Goal: Information Seeking & Learning: Find contact information

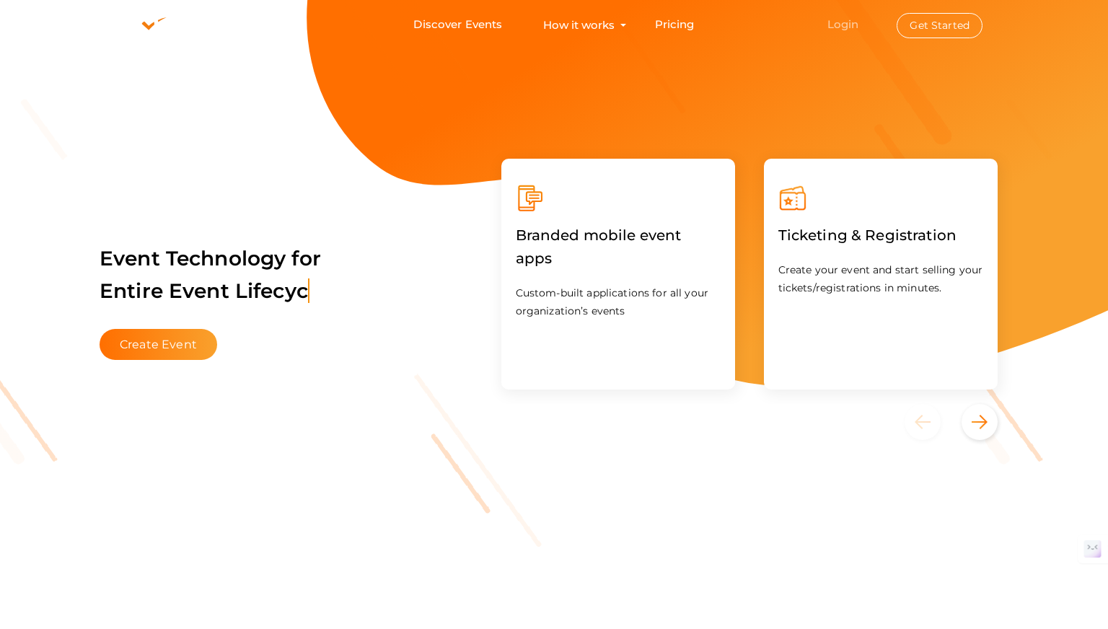
click at [844, 19] on link "Login" at bounding box center [843, 24] width 32 height 14
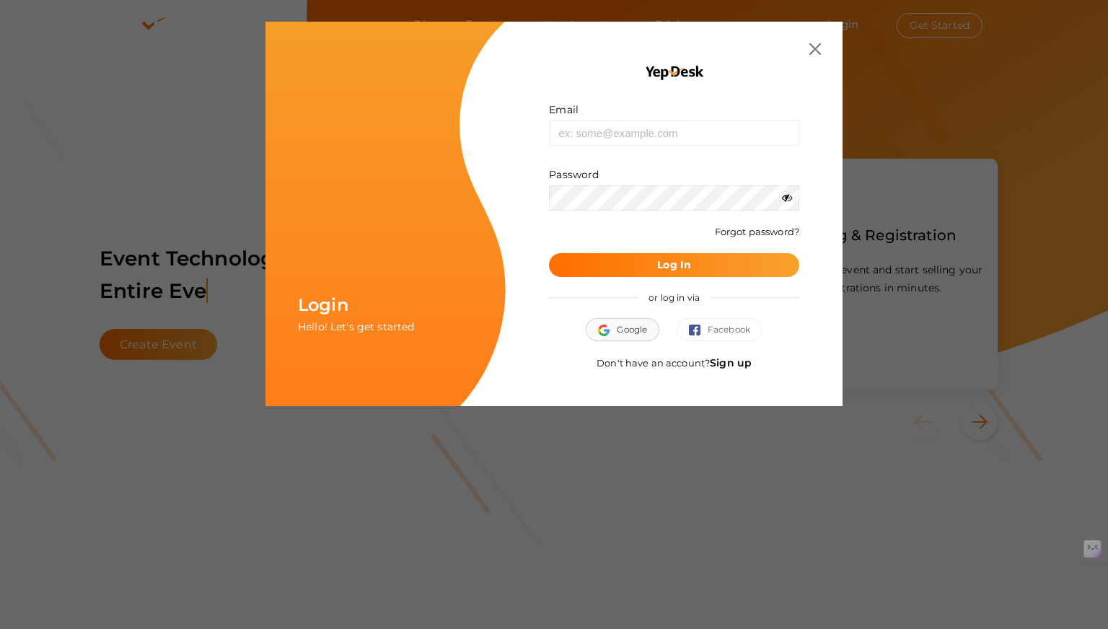
click at [620, 318] on button "Google" at bounding box center [623, 329] width 74 height 23
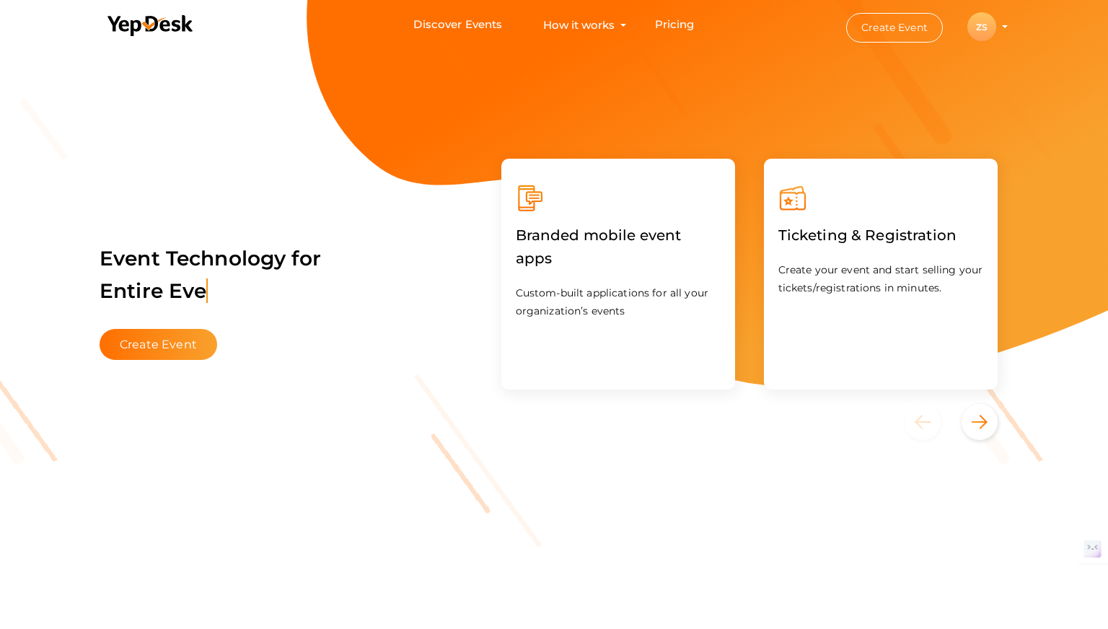
click at [997, 20] on button "ZS ZS Zero Schools [EMAIL_ADDRESS][DOMAIN_NAME] Personal Profile My Events Admi…" at bounding box center [981, 27] width 37 height 30
click at [1005, 23] on li "Create Event ZS ZS Zero Schools [EMAIL_ADDRESS][DOMAIN_NAME] Personal Profile M…" at bounding box center [914, 27] width 194 height 53
click at [996, 27] on profile-pic "ZS" at bounding box center [981, 27] width 29 height 11
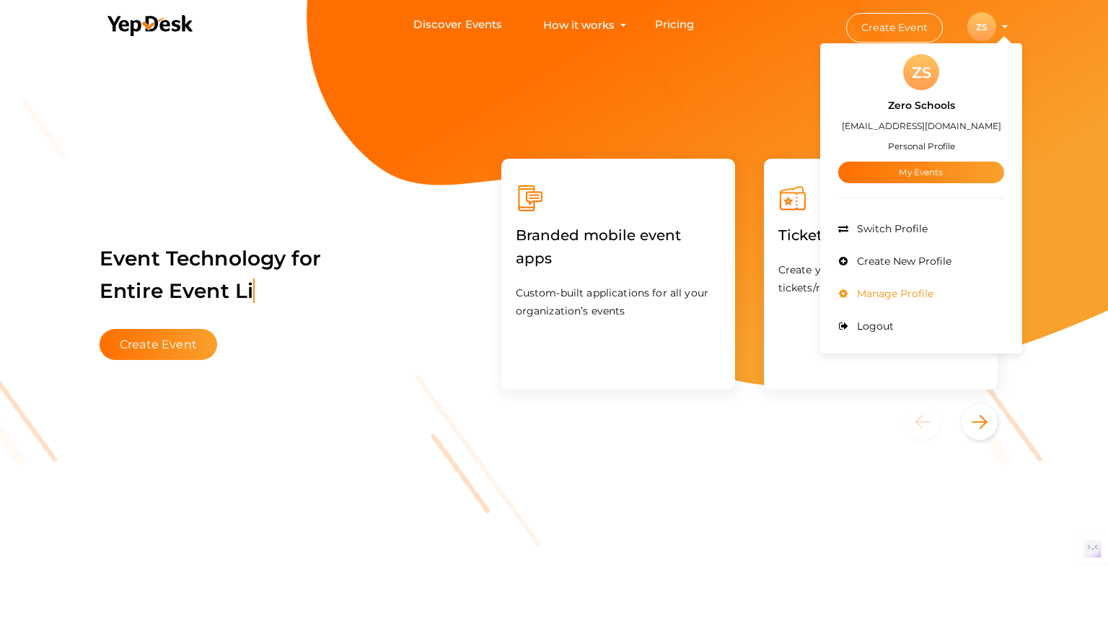
click at [873, 295] on span "Manage Profile" at bounding box center [893, 293] width 80 height 13
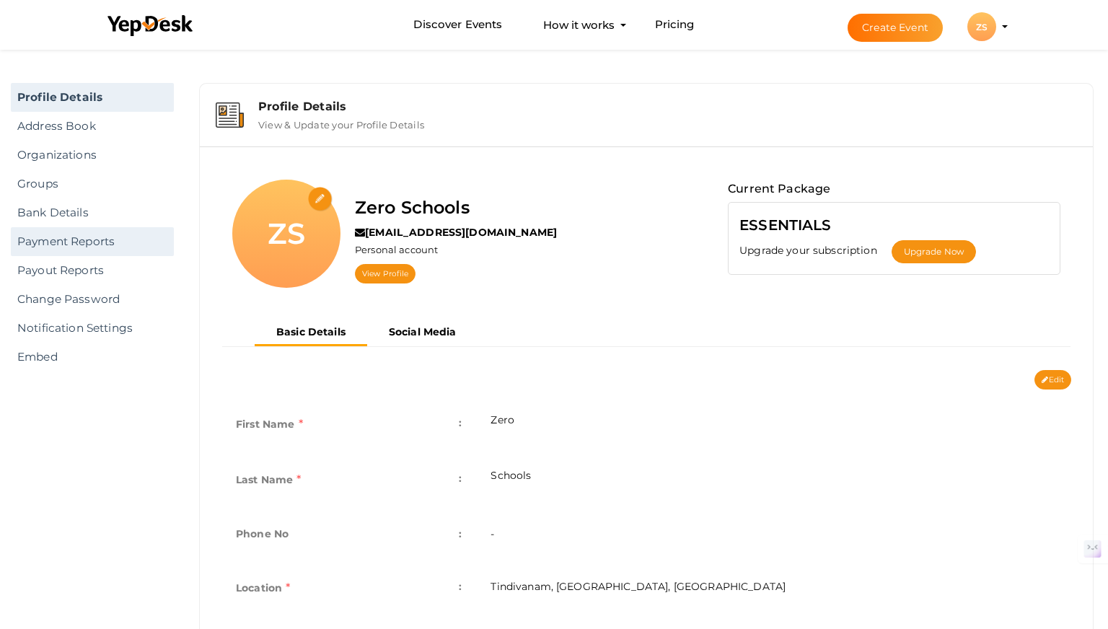
click at [70, 247] on link "Payment Reports" at bounding box center [92, 241] width 163 height 29
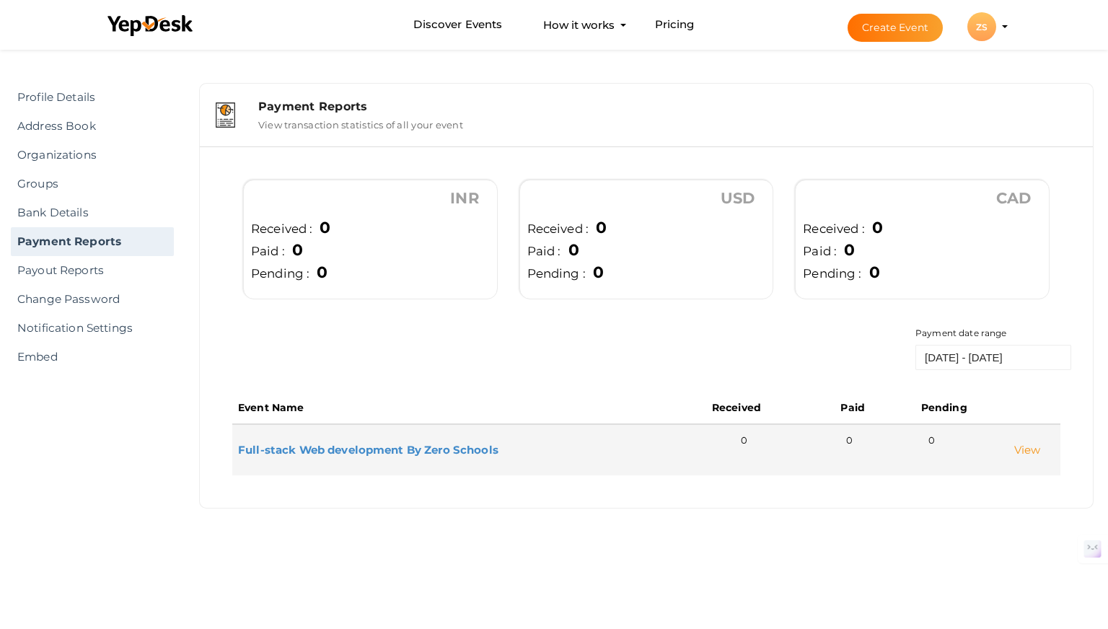
click at [1031, 449] on link "View" at bounding box center [1027, 450] width 27 height 14
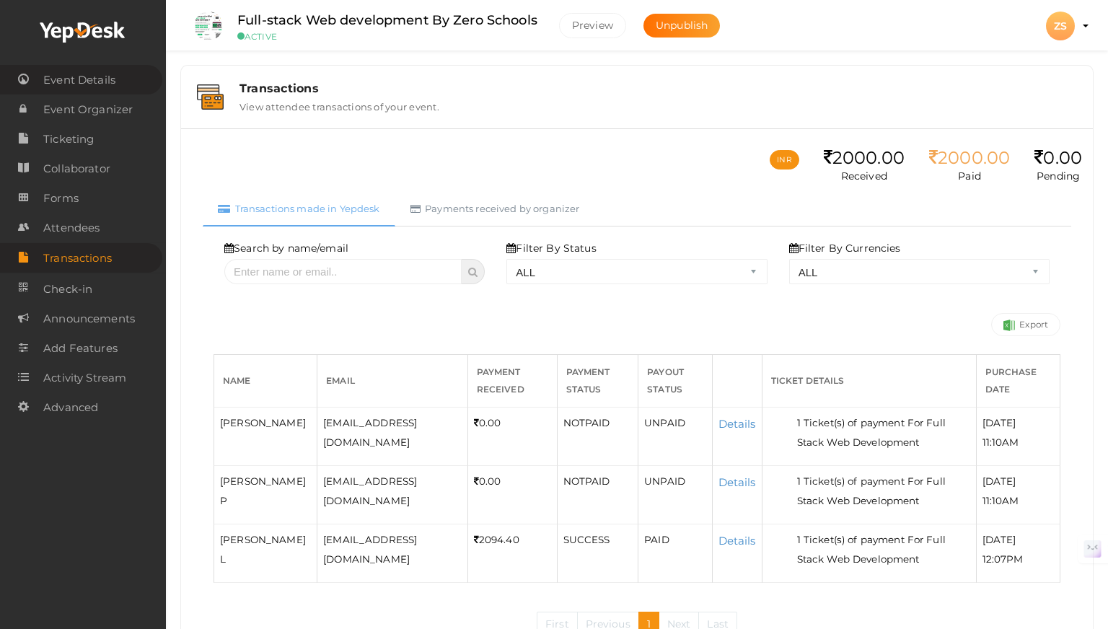
click at [89, 84] on span "Event Details" at bounding box center [79, 80] width 72 height 29
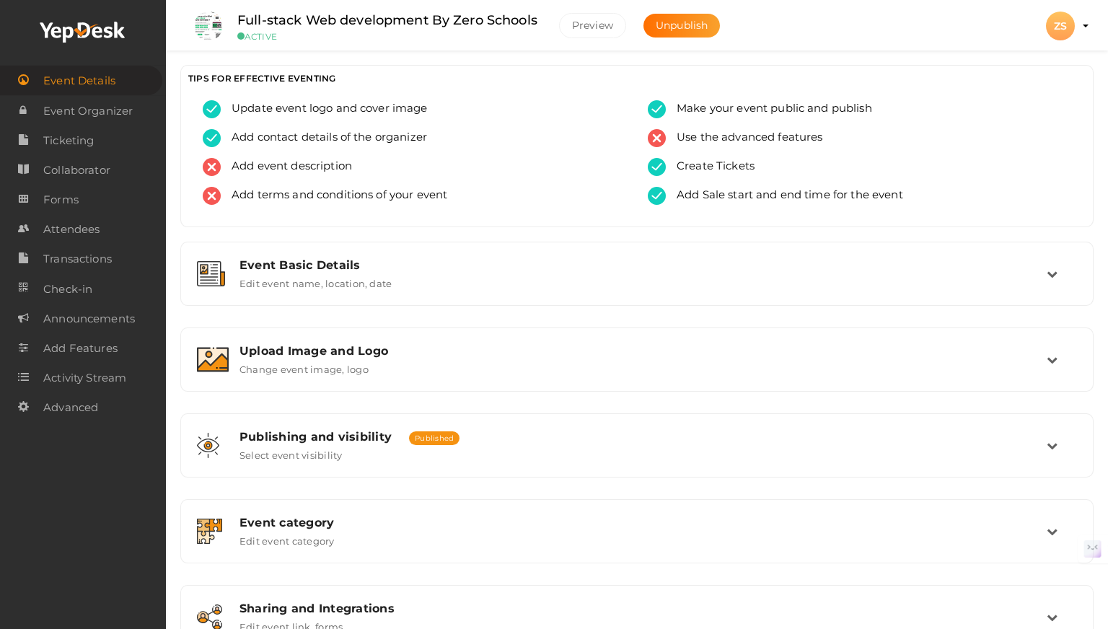
click at [1087, 28] on li "Preview ZS ZS Zero Schools [EMAIL_ADDRESS][DOMAIN_NAME] Personal Profile My Eve…" at bounding box center [1060, 26] width 58 height 50
click at [1074, 25] on profile-pic "ZS" at bounding box center [1060, 25] width 29 height 13
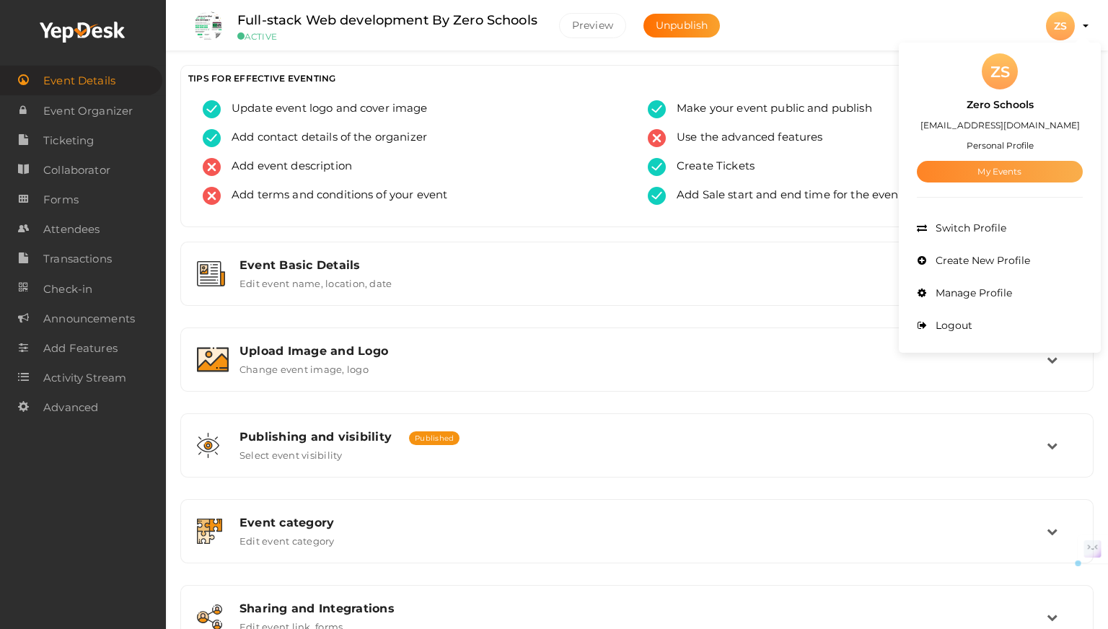
click at [1003, 168] on link "My Events" at bounding box center [1000, 172] width 166 height 22
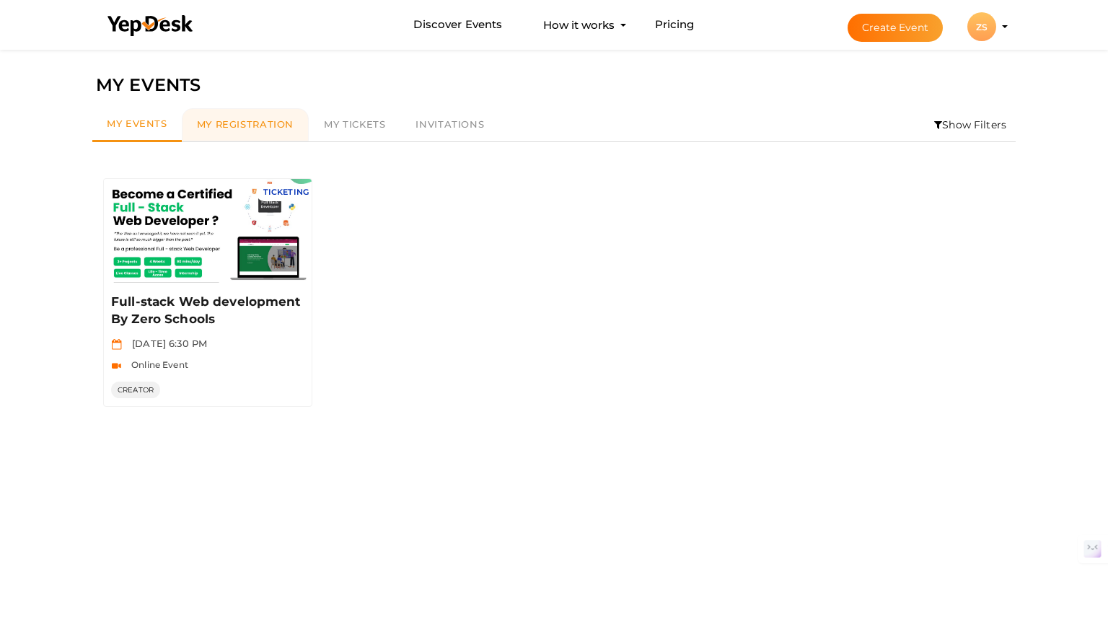
click at [248, 126] on span "My Registration" at bounding box center [245, 124] width 97 height 12
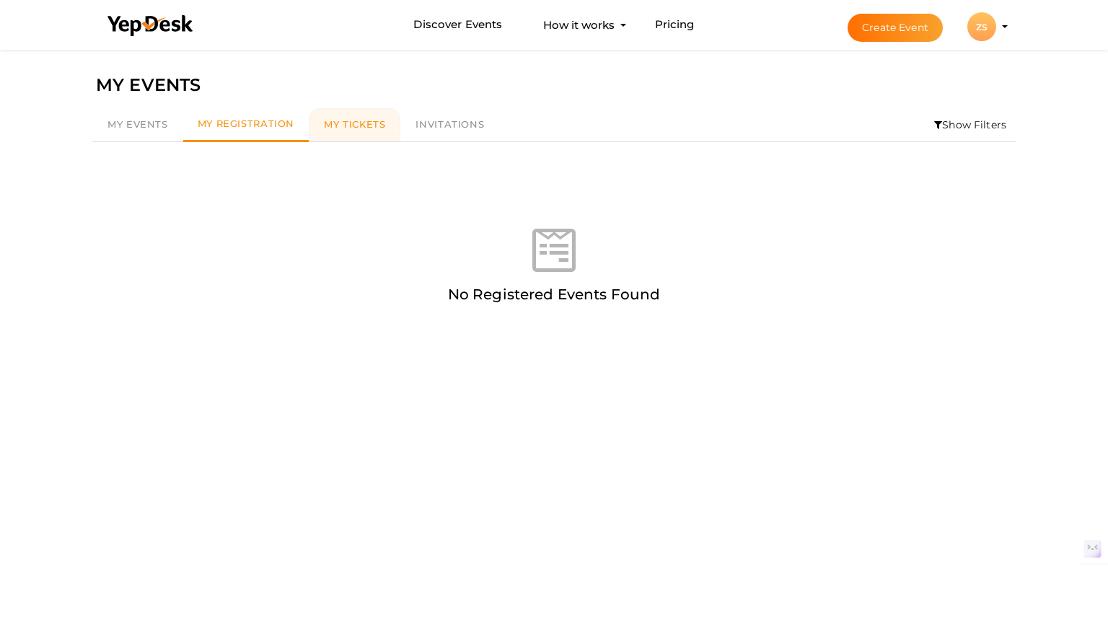
click at [358, 131] on link "My Tickets" at bounding box center [355, 124] width 92 height 33
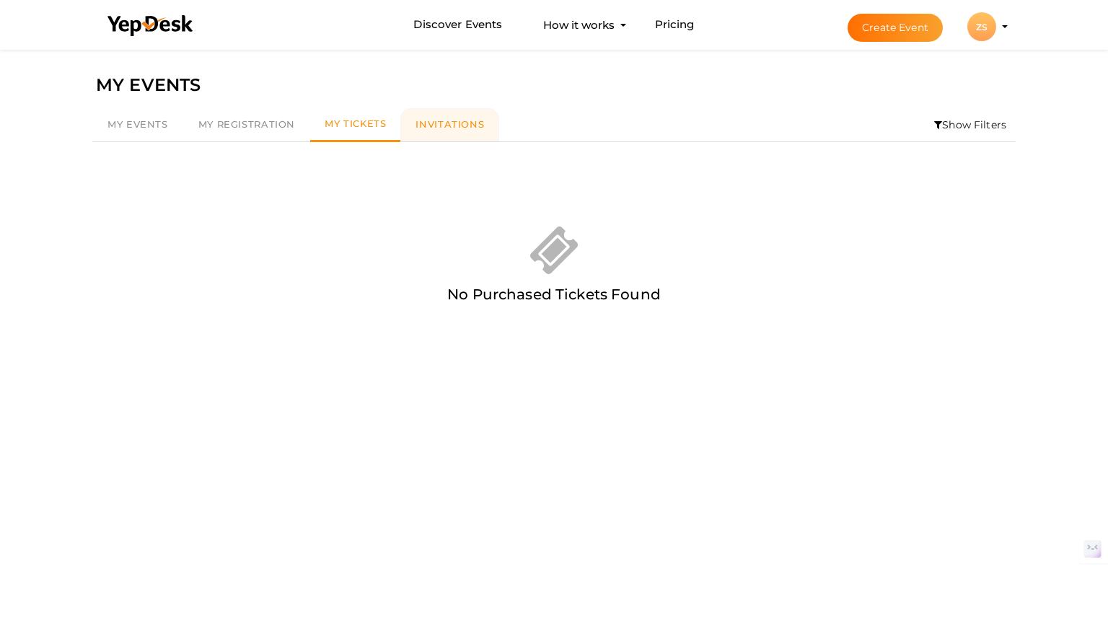
click at [448, 131] on link "Invitations" at bounding box center [449, 124] width 99 height 33
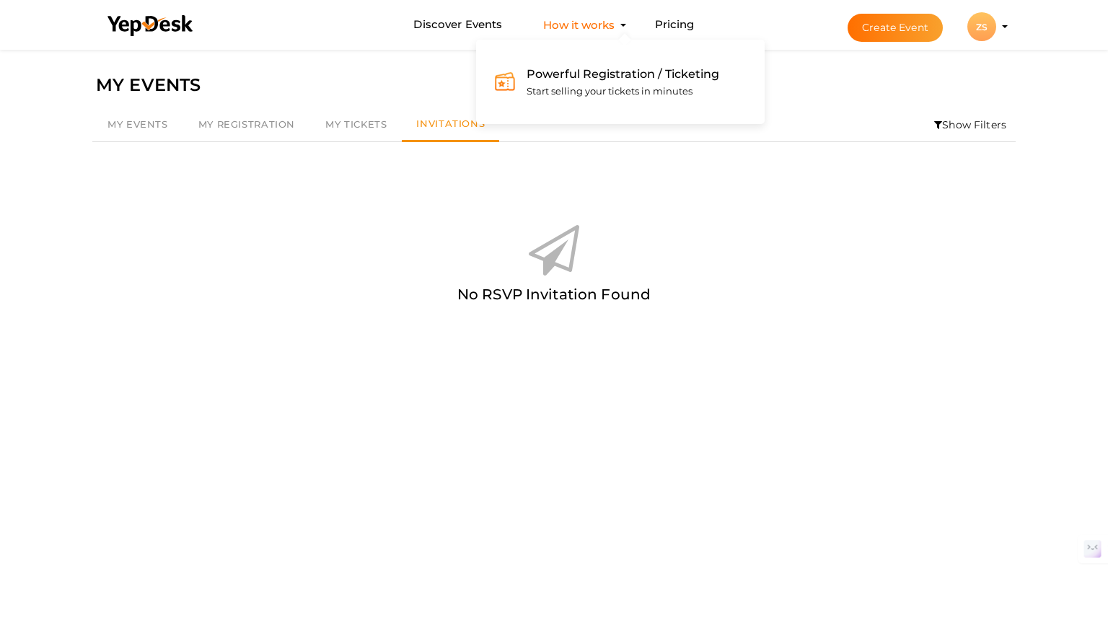
click at [613, 25] on button "How it works Powerful Registration / Ticketing Start selling your tickets in mi…" at bounding box center [579, 25] width 80 height 27
click at [676, 27] on link "Pricing" at bounding box center [675, 25] width 40 height 27
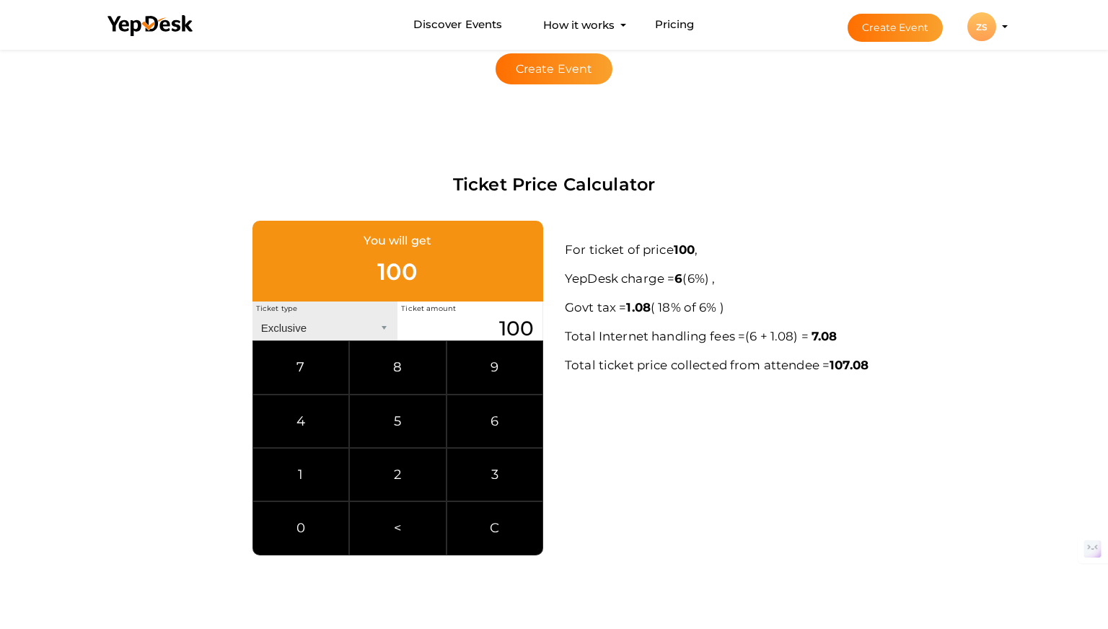
scroll to position [774, 0]
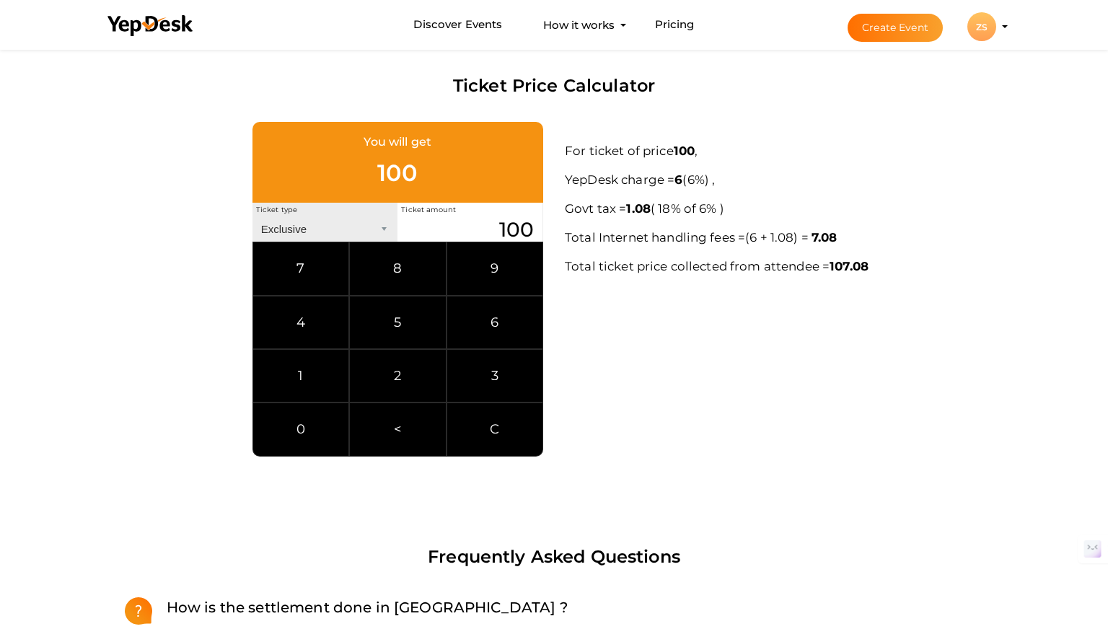
click at [511, 226] on input "100" at bounding box center [469, 228] width 145 height 25
click at [491, 432] on link "C" at bounding box center [494, 428] width 97 height 53
click at [297, 375] on link "1" at bounding box center [300, 375] width 97 height 53
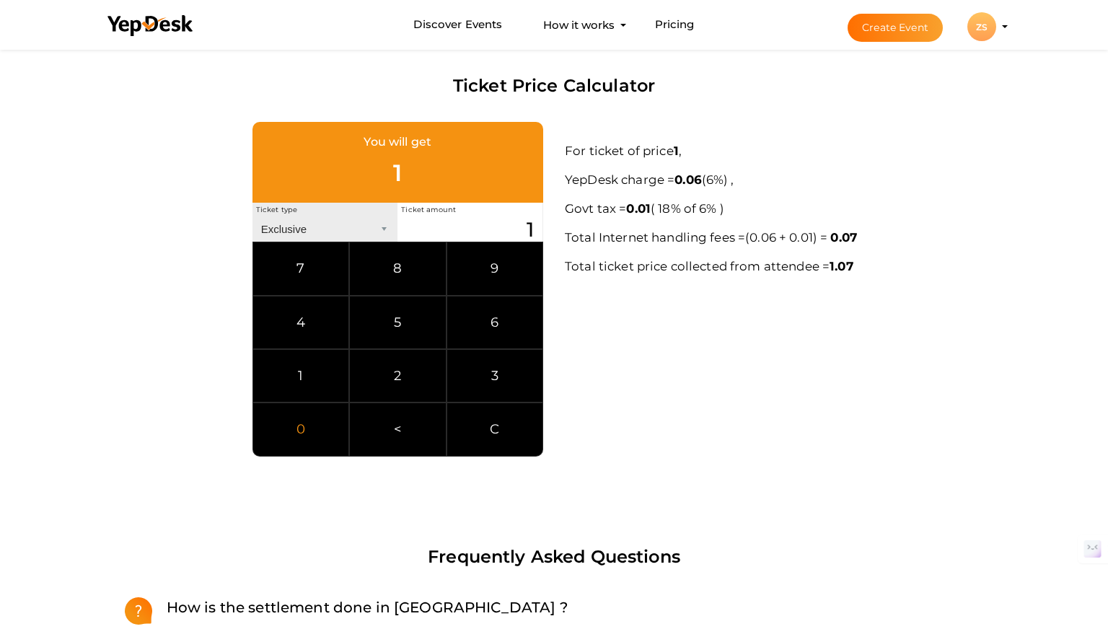
click at [298, 423] on link "0" at bounding box center [300, 428] width 97 height 53
type input "10000"
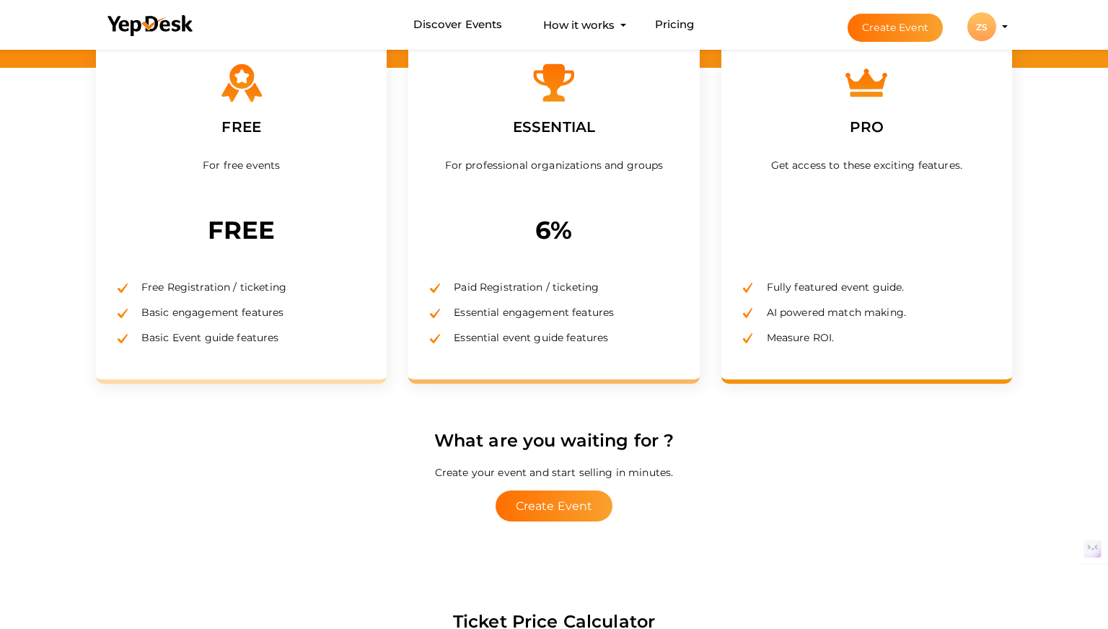
scroll to position [0, 0]
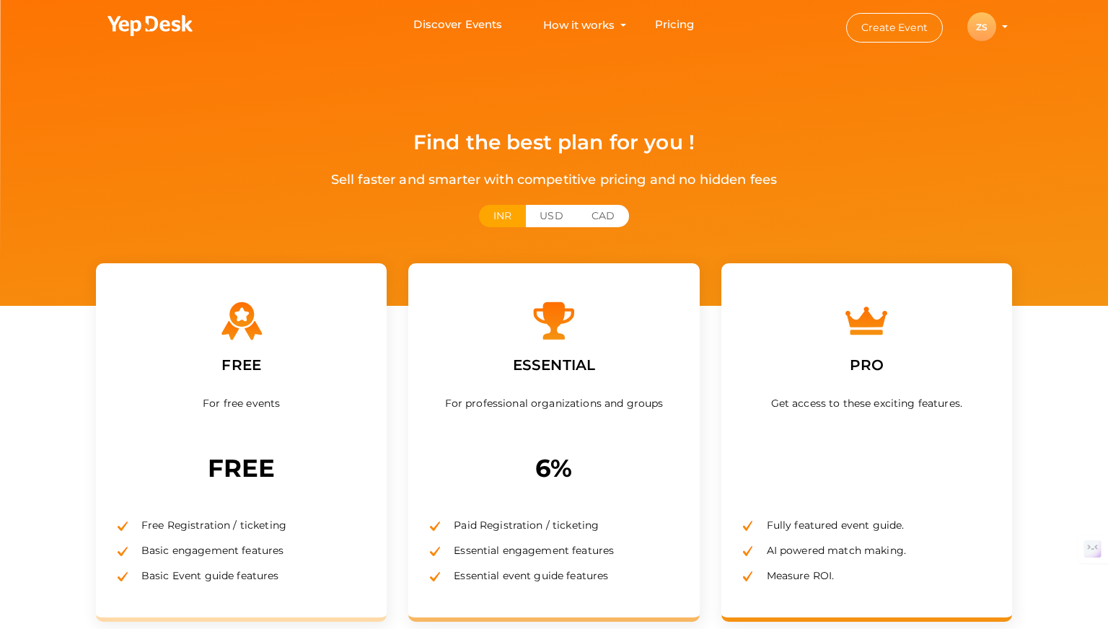
click at [901, 29] on button "Create Event" at bounding box center [894, 28] width 97 height 30
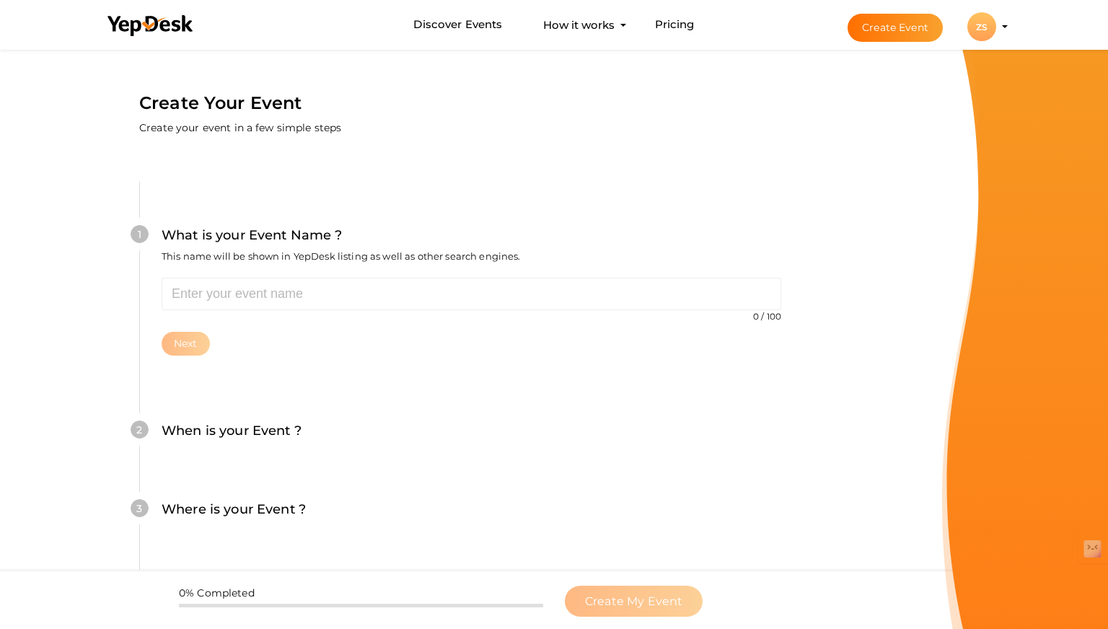
click at [1001, 22] on li "Create Event ZS ZS Zero Schools [EMAIL_ADDRESS][DOMAIN_NAME] Personal Profile M…" at bounding box center [914, 27] width 193 height 52
click at [996, 25] on profile-pic "ZS" at bounding box center [981, 27] width 29 height 11
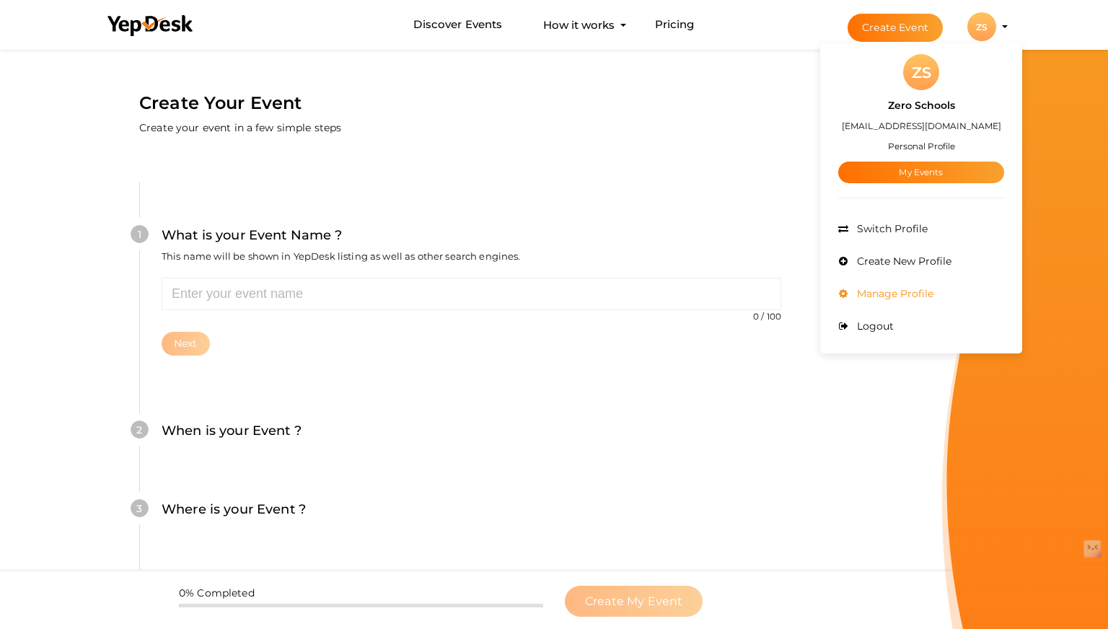
click at [886, 294] on span "Manage Profile" at bounding box center [893, 293] width 80 height 13
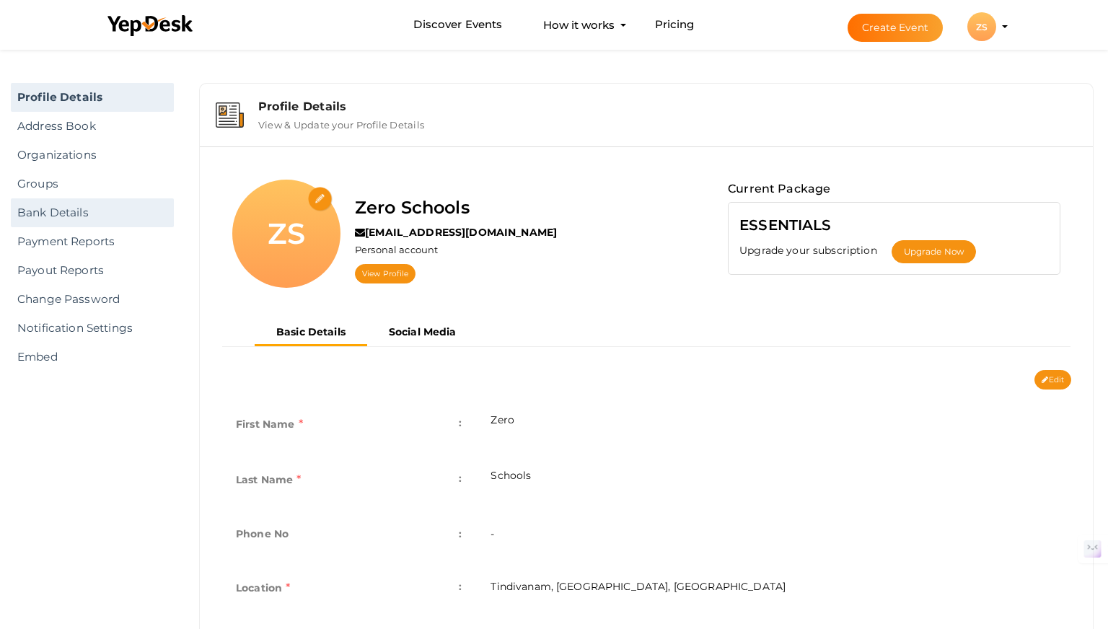
click at [81, 212] on link "Bank Details" at bounding box center [92, 212] width 163 height 29
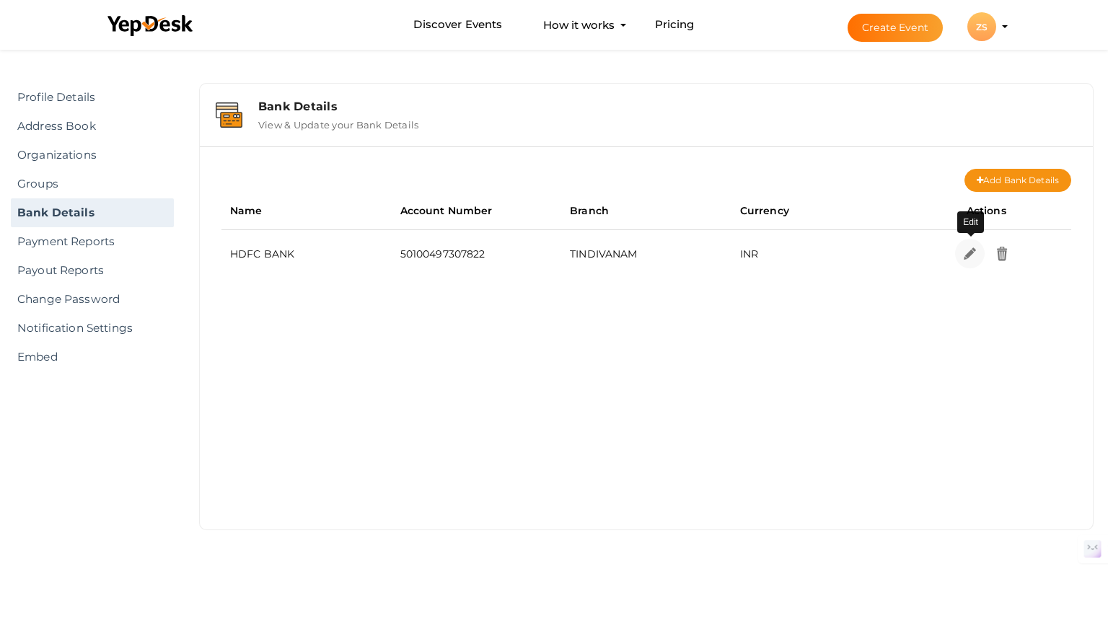
click at [972, 255] on img at bounding box center [969, 253] width 17 height 17
select select "INR"
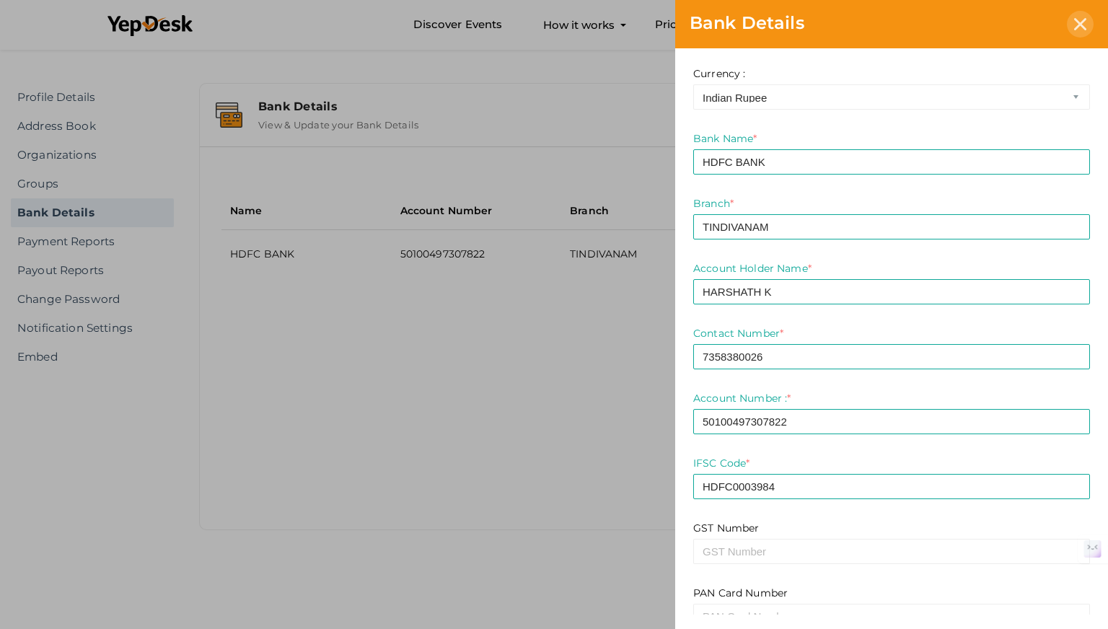
click at [1084, 26] on icon at bounding box center [1080, 24] width 12 height 12
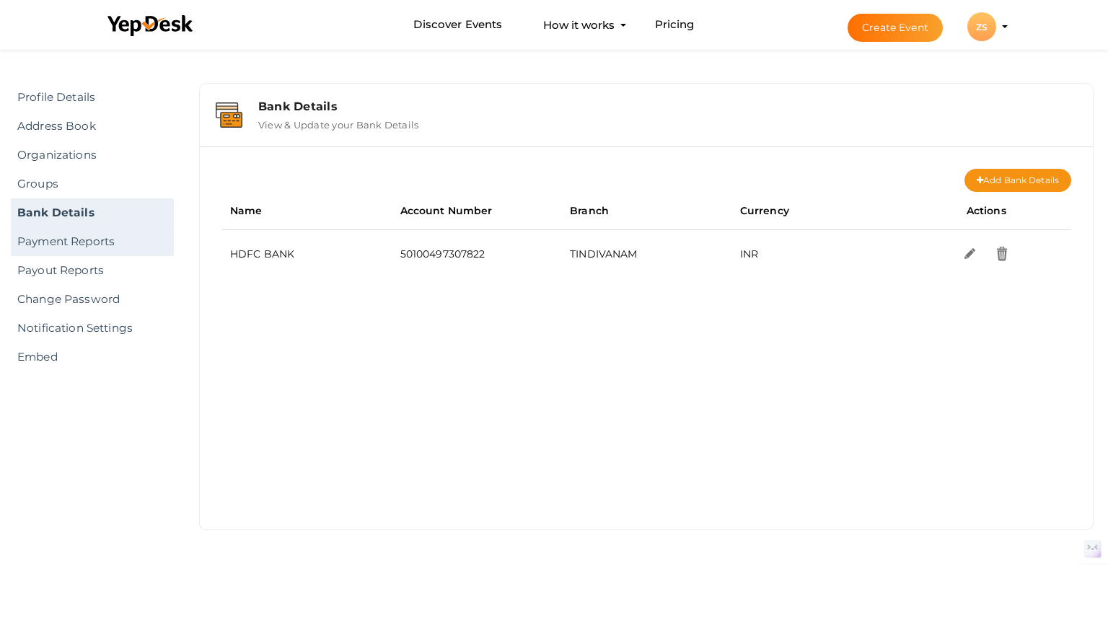
click at [100, 246] on link "Payment Reports" at bounding box center [92, 241] width 163 height 29
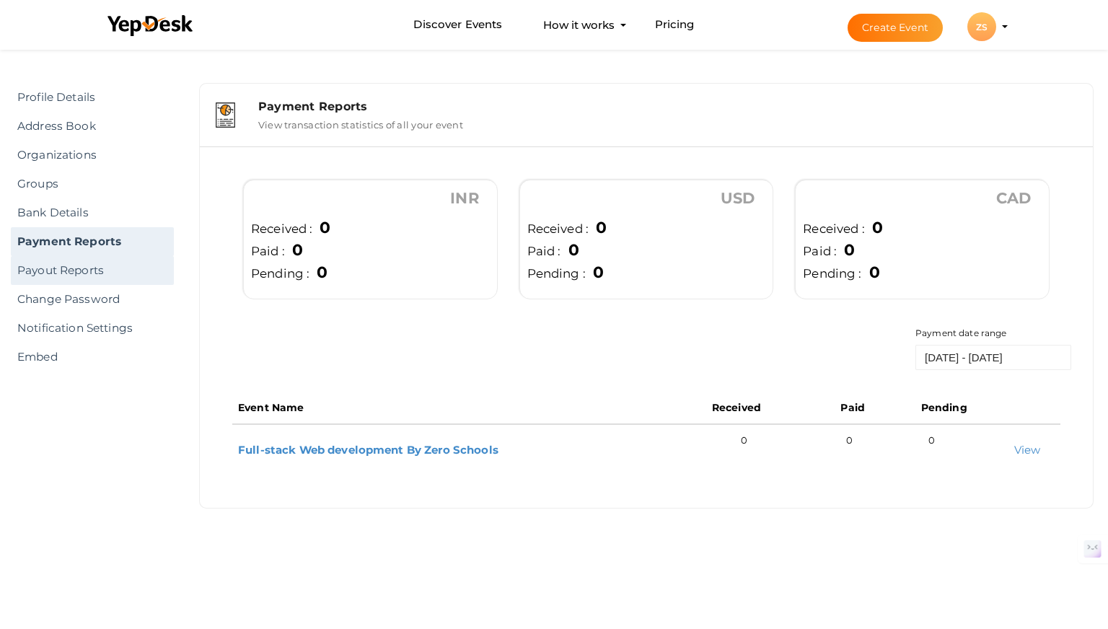
click at [94, 268] on link "Payout Reports" at bounding box center [92, 270] width 163 height 29
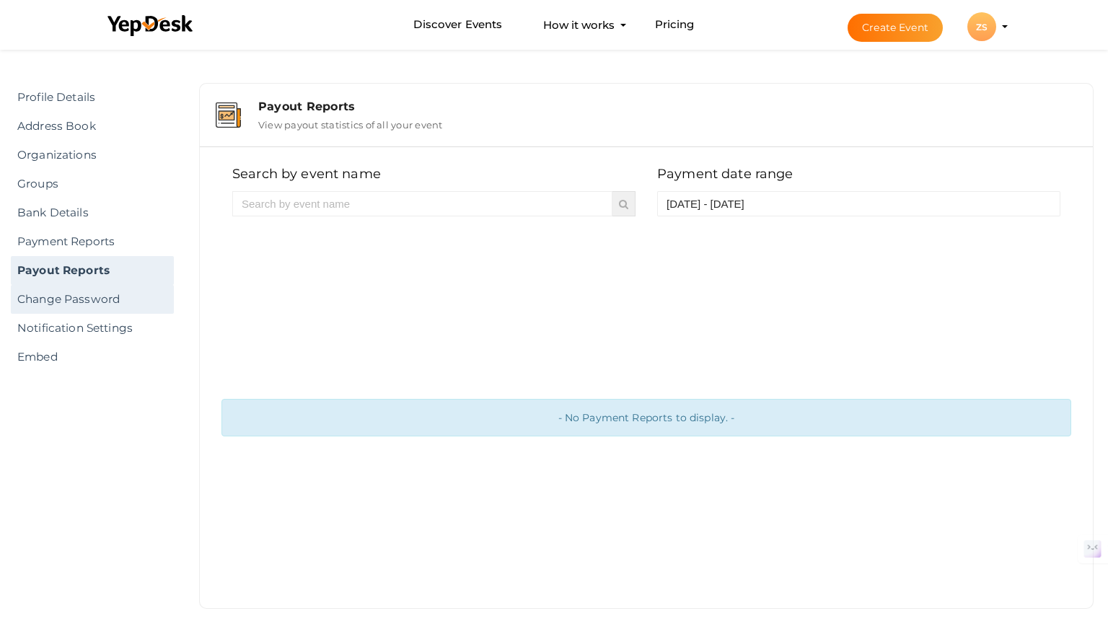
click at [93, 304] on link "Change Password" at bounding box center [92, 299] width 163 height 29
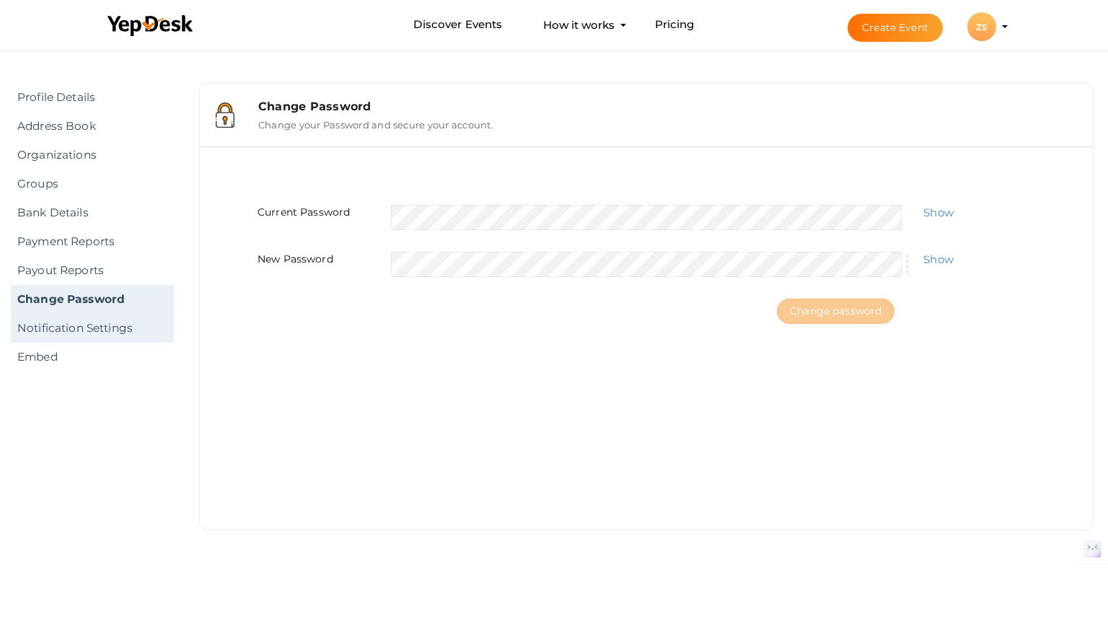
click at [79, 324] on link "Notification Settings" at bounding box center [92, 328] width 163 height 29
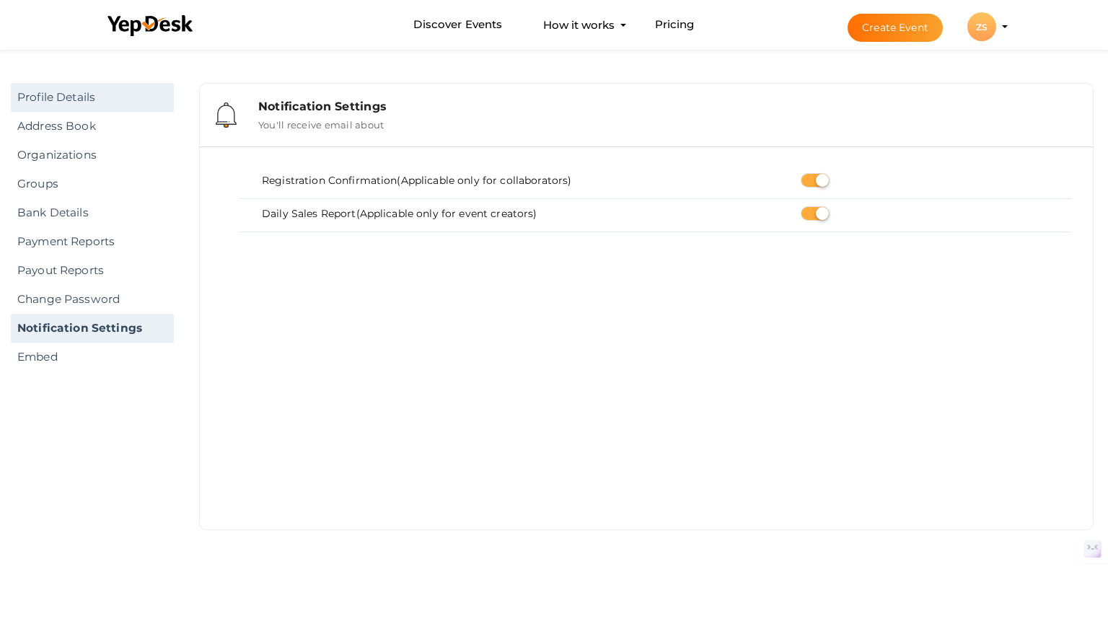
click at [58, 100] on link "Profile Details" at bounding box center [92, 97] width 163 height 29
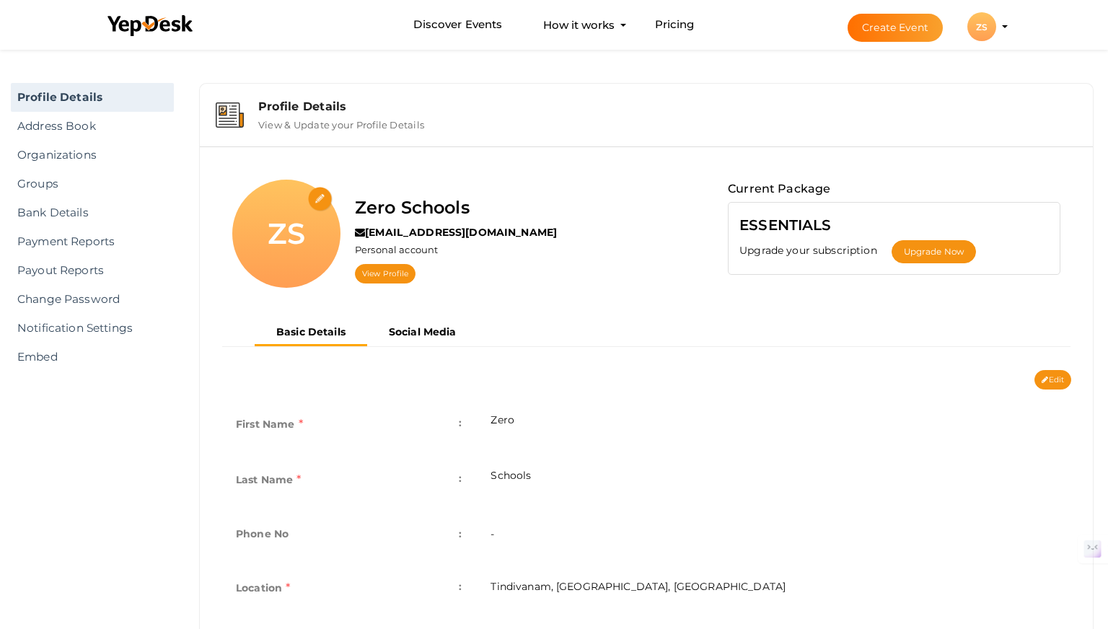
click at [225, 119] on img at bounding box center [230, 114] width 28 height 25
click at [136, 23] on icon at bounding box center [150, 26] width 87 height 22
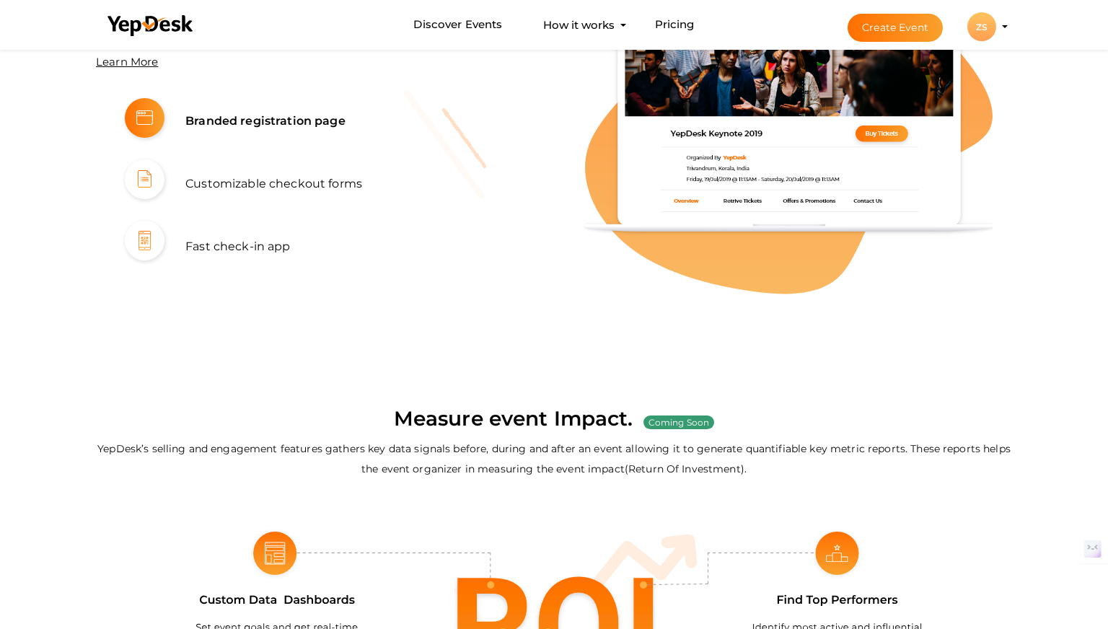
scroll to position [2800, 0]
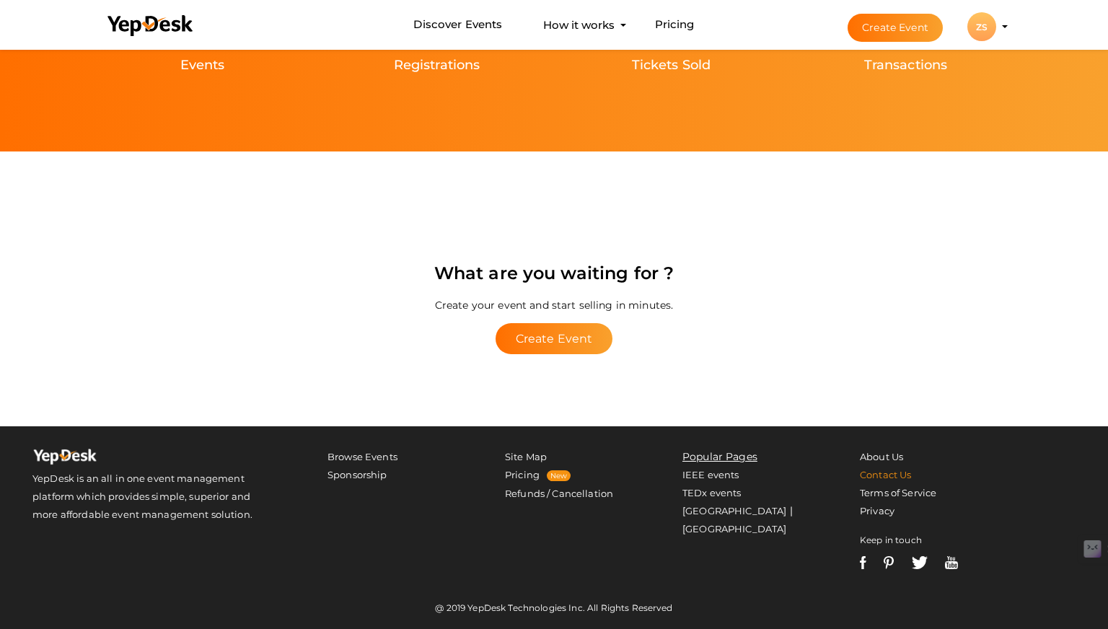
click at [886, 475] on link "Contact Us" at bounding box center [885, 475] width 51 height 12
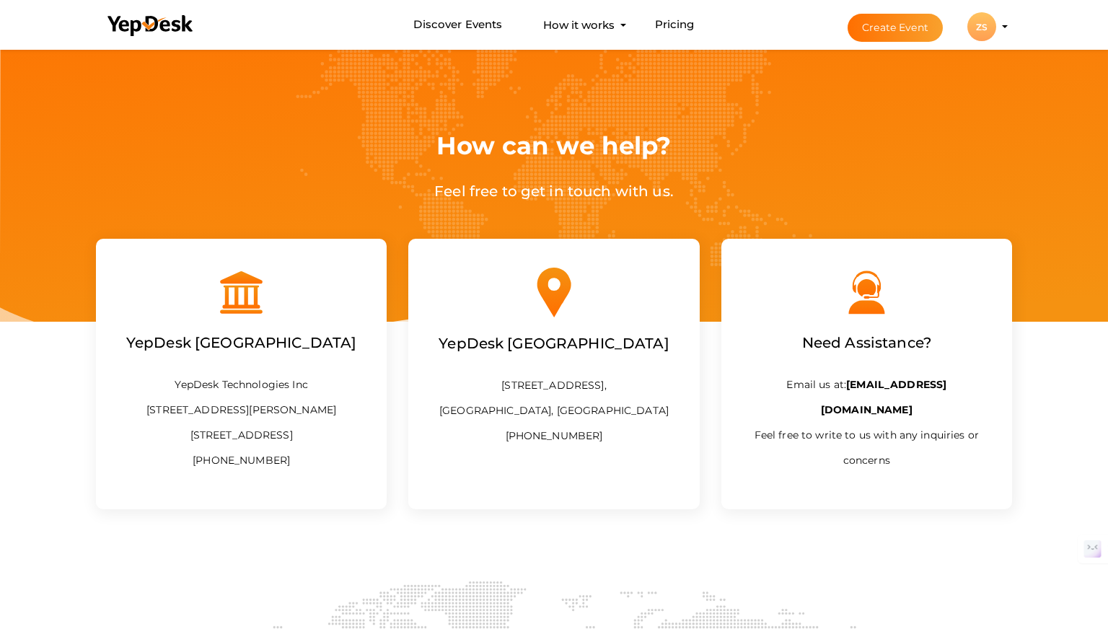
scroll to position [30, 0]
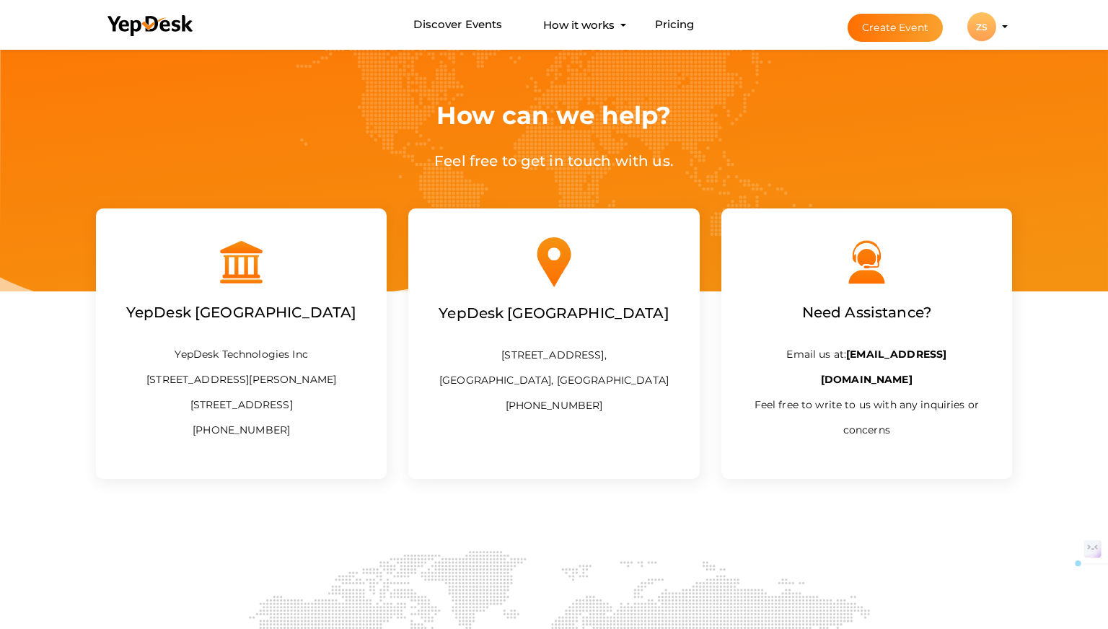
drag, startPoint x: 593, startPoint y: 431, endPoint x: 535, endPoint y: 433, distance: 57.7
click at [535, 418] on p "3rd Floor, Amstor Building, Technopark Phase 1, Thiruvananthapuram, Kerala, Ind…" at bounding box center [553, 381] width 247 height 76
copy p "9207633322"
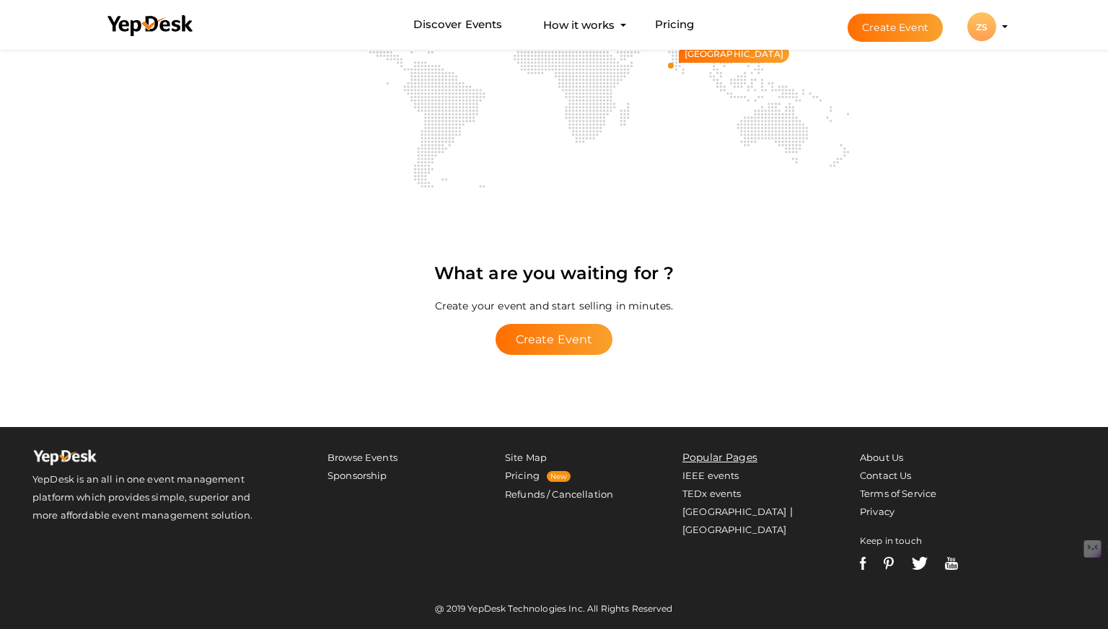
scroll to position [0, 0]
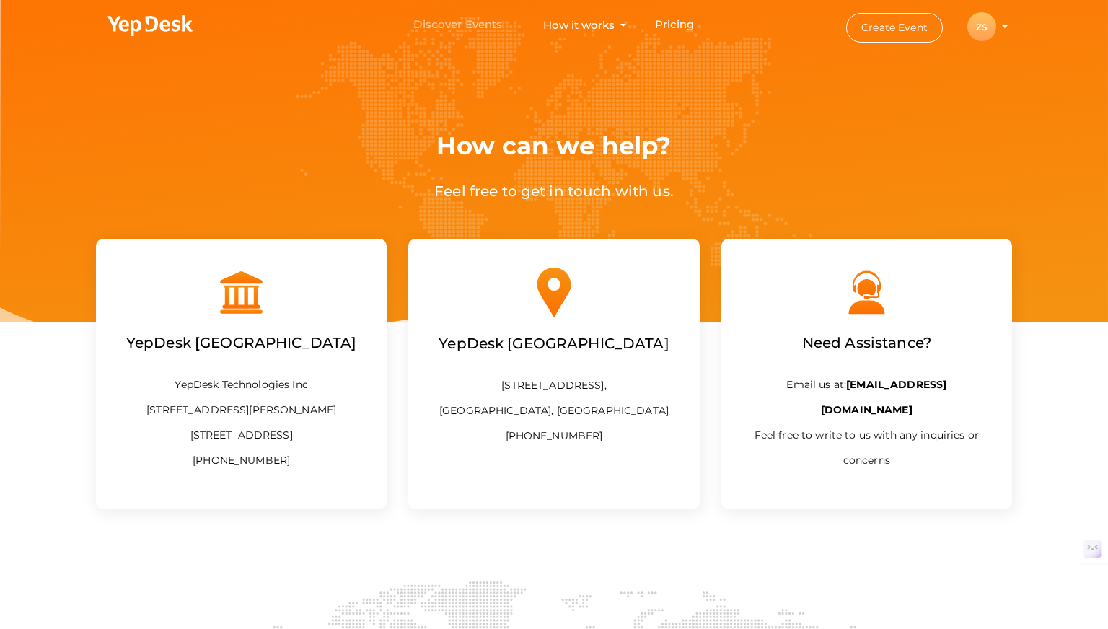
click at [471, 24] on link "Discover Events" at bounding box center [457, 25] width 89 height 27
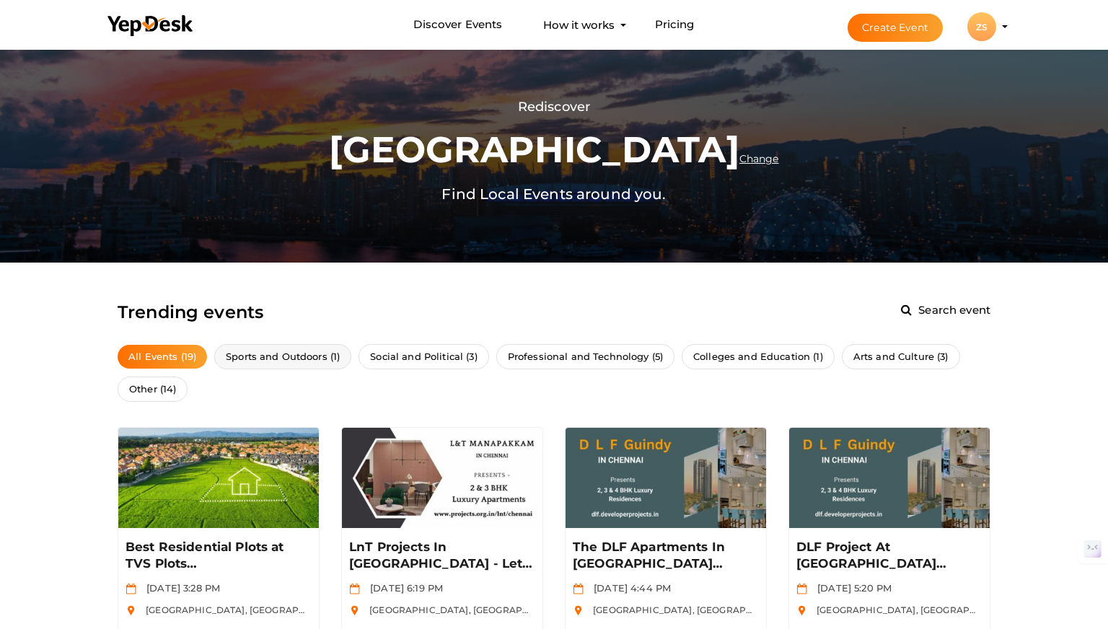
click at [286, 356] on span "Sports and Outdoors (1)" at bounding box center [282, 356] width 137 height 25
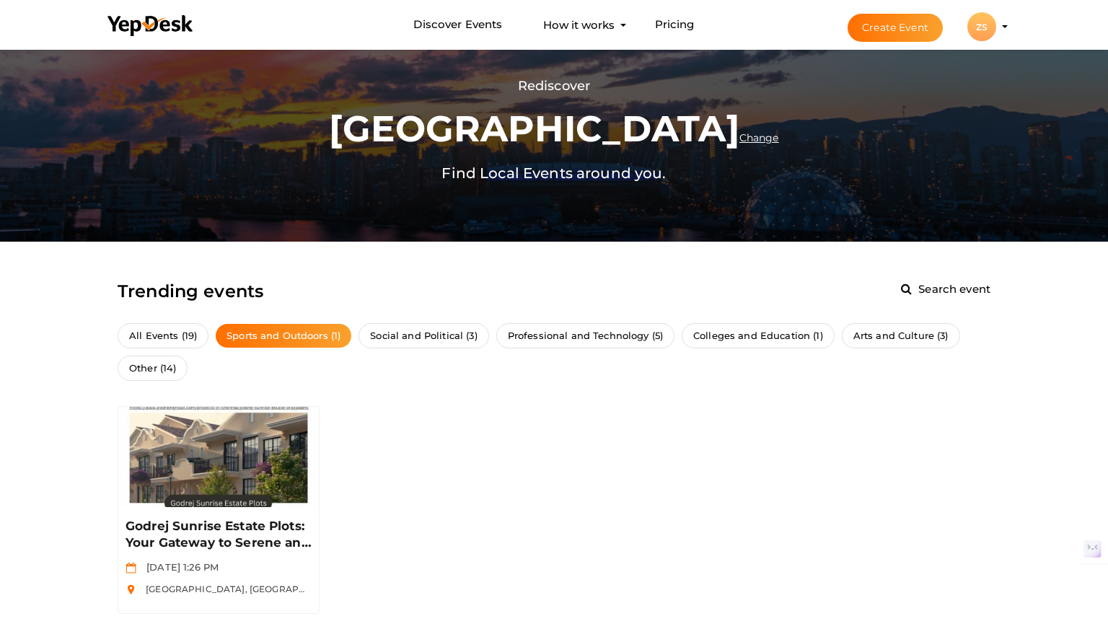
scroll to position [22, 0]
click at [164, 372] on span "Other (14)" at bounding box center [153, 367] width 70 height 25
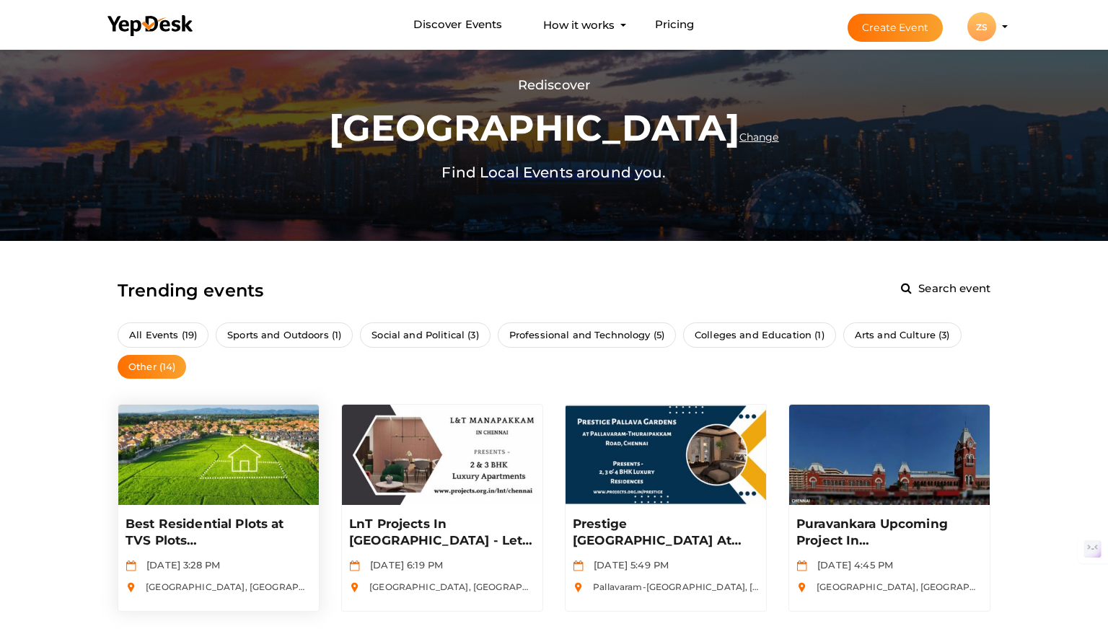
scroll to position [68, 0]
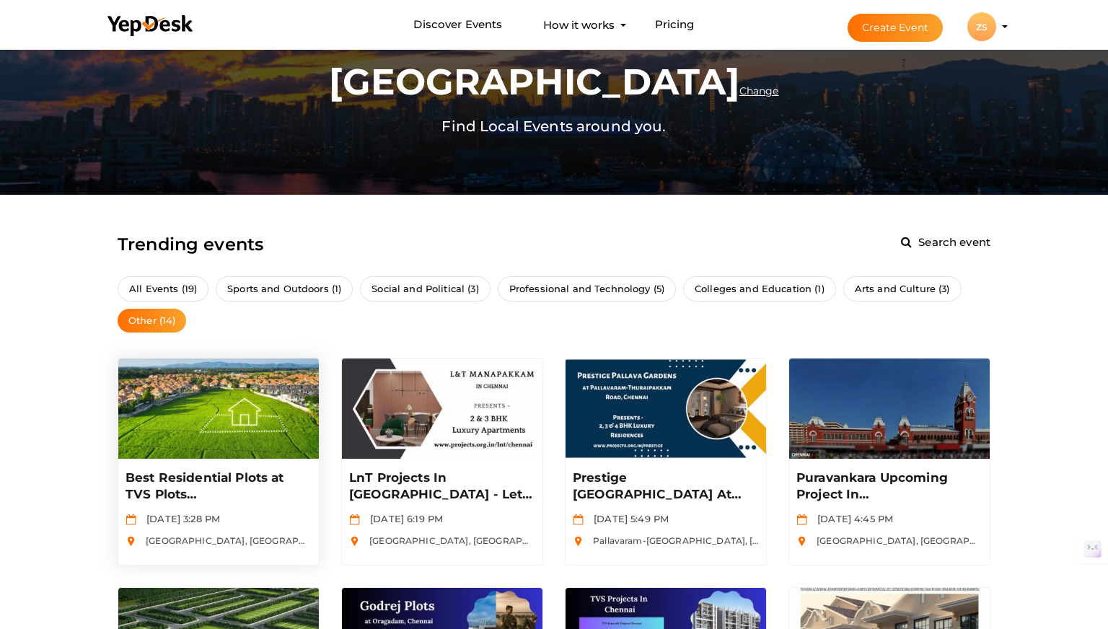
click at [275, 469] on p "Best Residential Plots at TVS Plots Kovilambakkam" at bounding box center [218, 486] width 186 height 35
click at [161, 26] on use at bounding box center [149, 25] width 85 height 21
